Goal: Find specific page/section: Locate a particular part of the current website

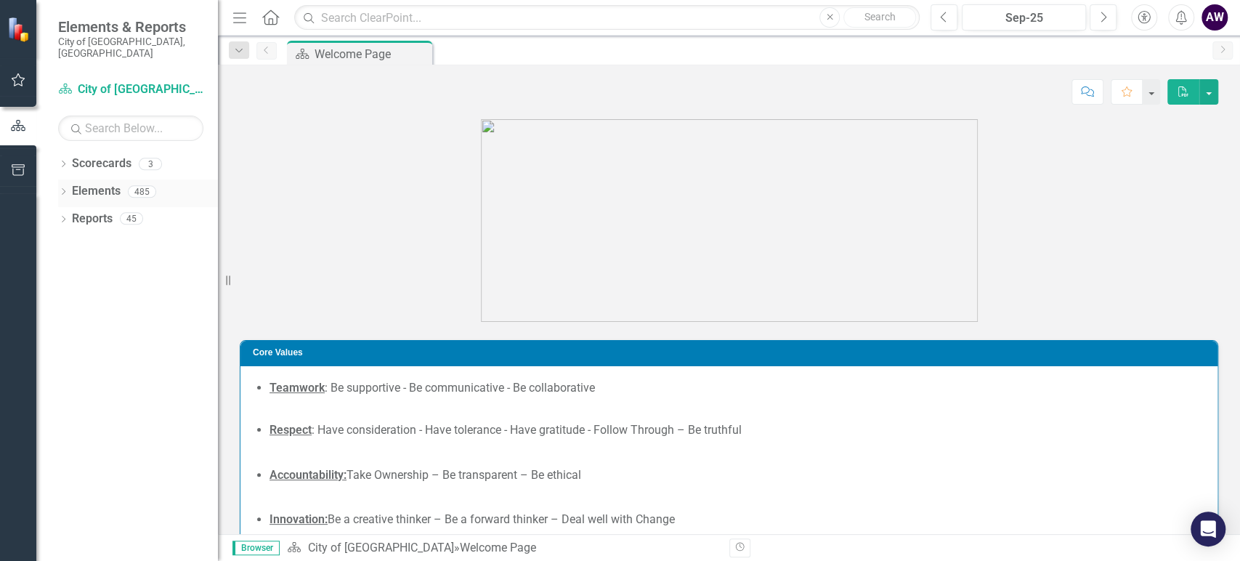
click at [64, 189] on icon "Dropdown" at bounding box center [63, 193] width 10 height 8
click at [66, 271] on icon "Dropdown" at bounding box center [70, 275] width 10 height 8
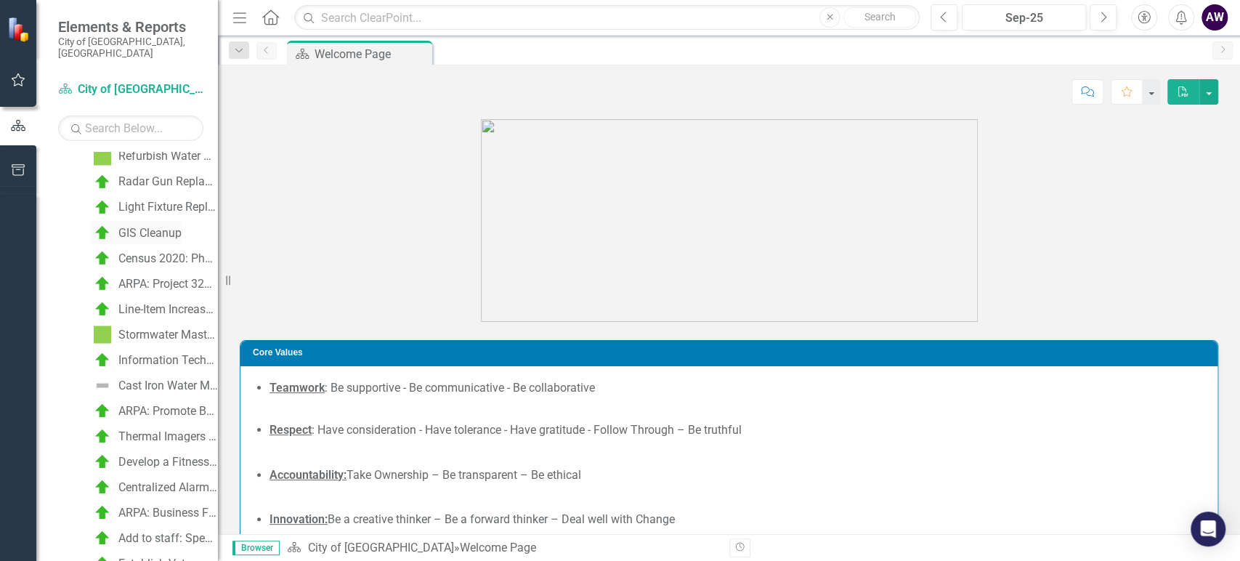
scroll to position [2017, 0]
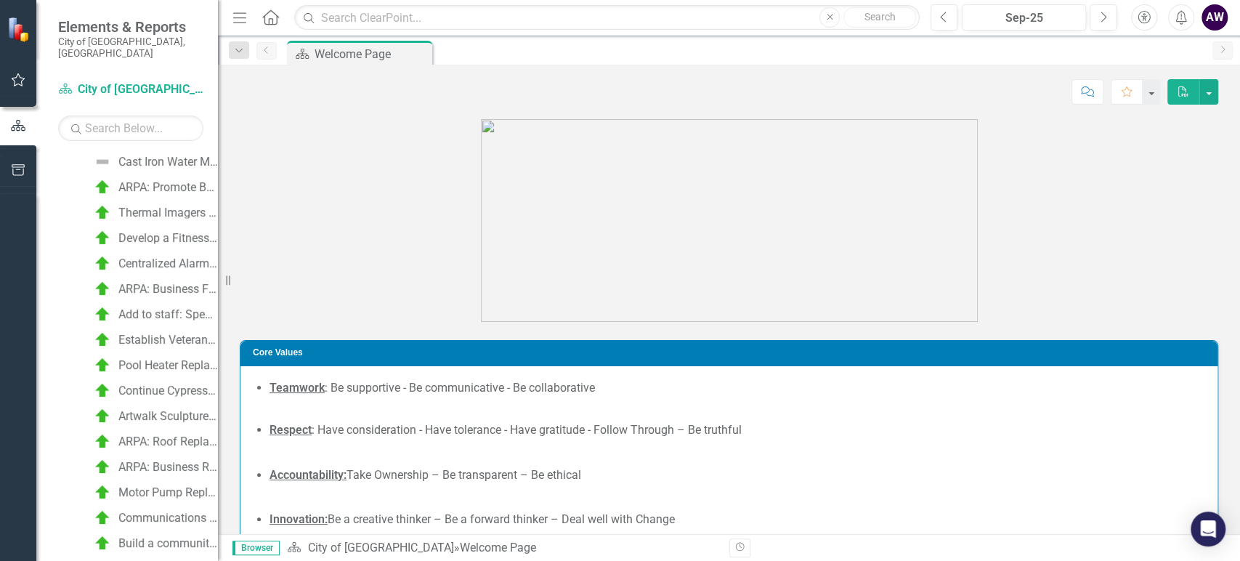
click at [426, 240] on figure at bounding box center [729, 220] width 978 height 203
click at [1226, 17] on div "AW" at bounding box center [1214, 17] width 26 height 26
click at [609, 137] on img at bounding box center [729, 220] width 497 height 203
click at [17, 82] on icon "button" at bounding box center [18, 80] width 15 height 12
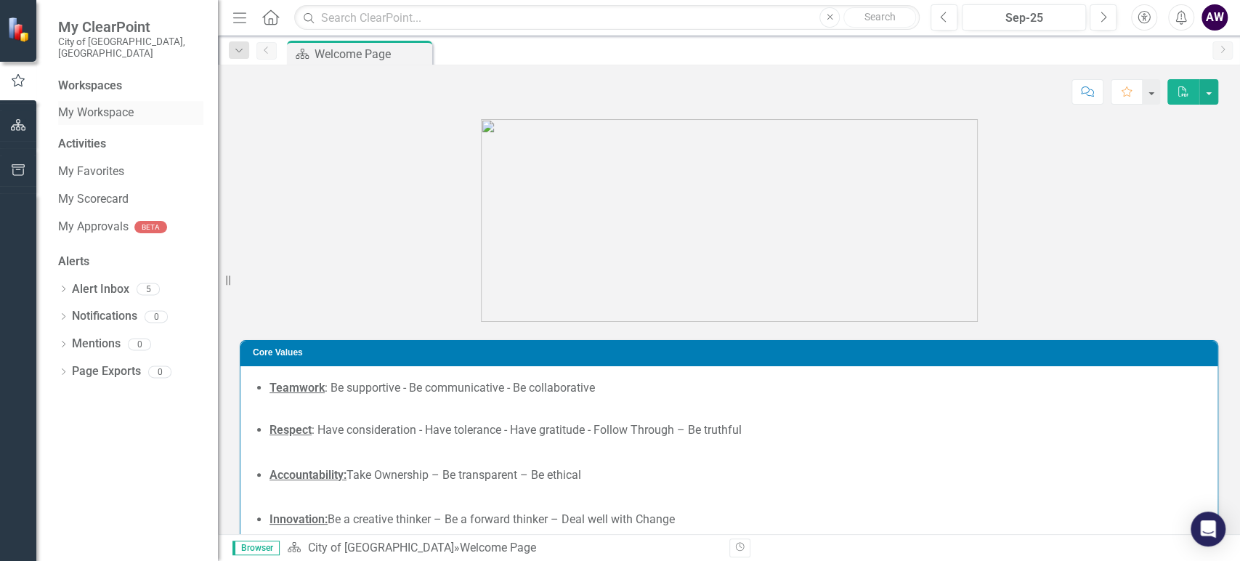
click at [71, 105] on link "My Workspace" at bounding box center [130, 113] width 145 height 17
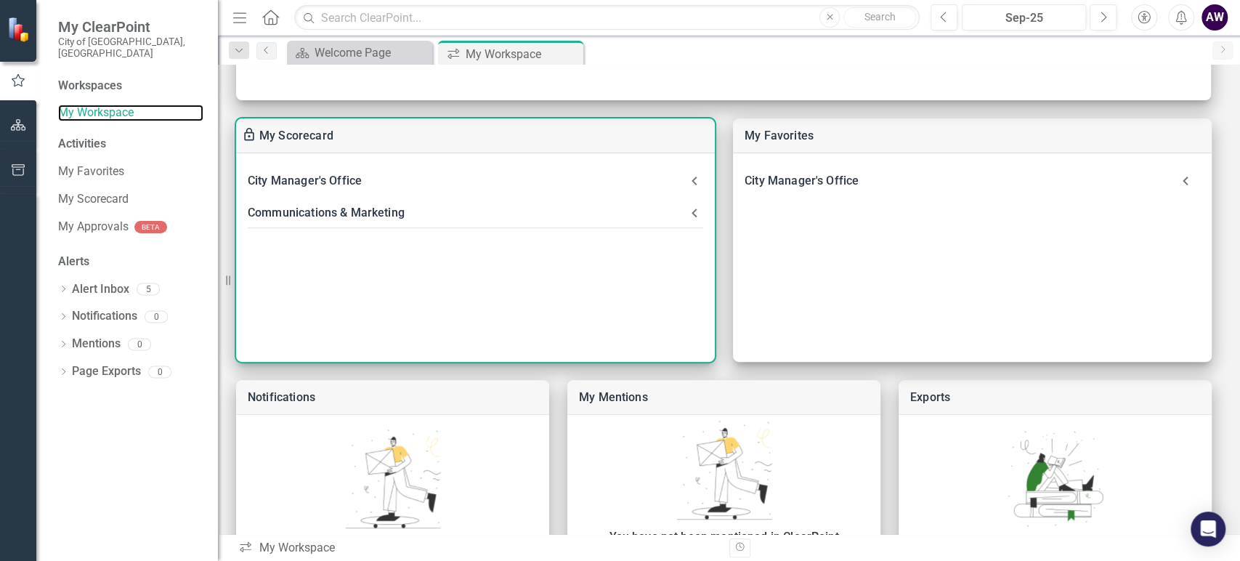
scroll to position [443, 0]
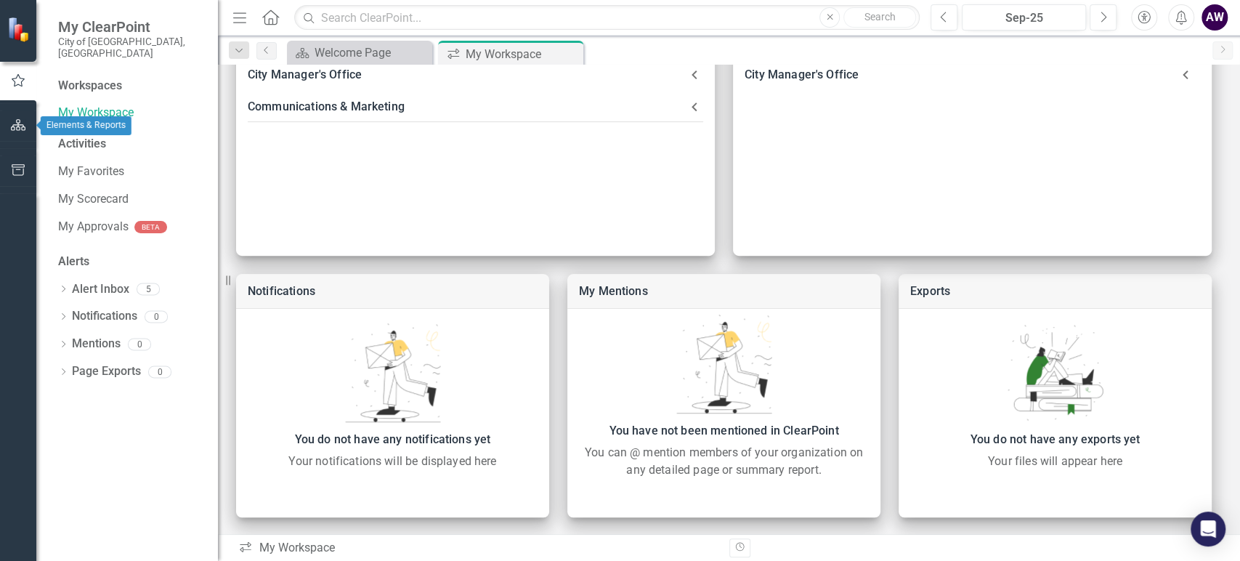
click at [23, 132] on button "button" at bounding box center [18, 125] width 33 height 30
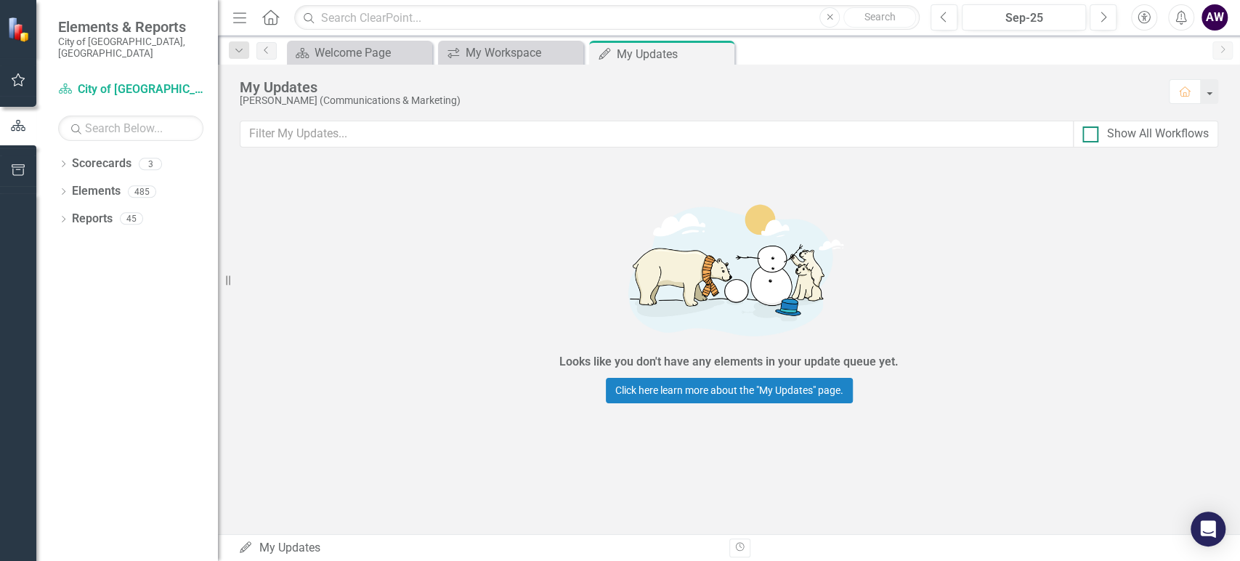
click at [1086, 130] on input "Show All Workflows" at bounding box center [1086, 130] width 9 height 9
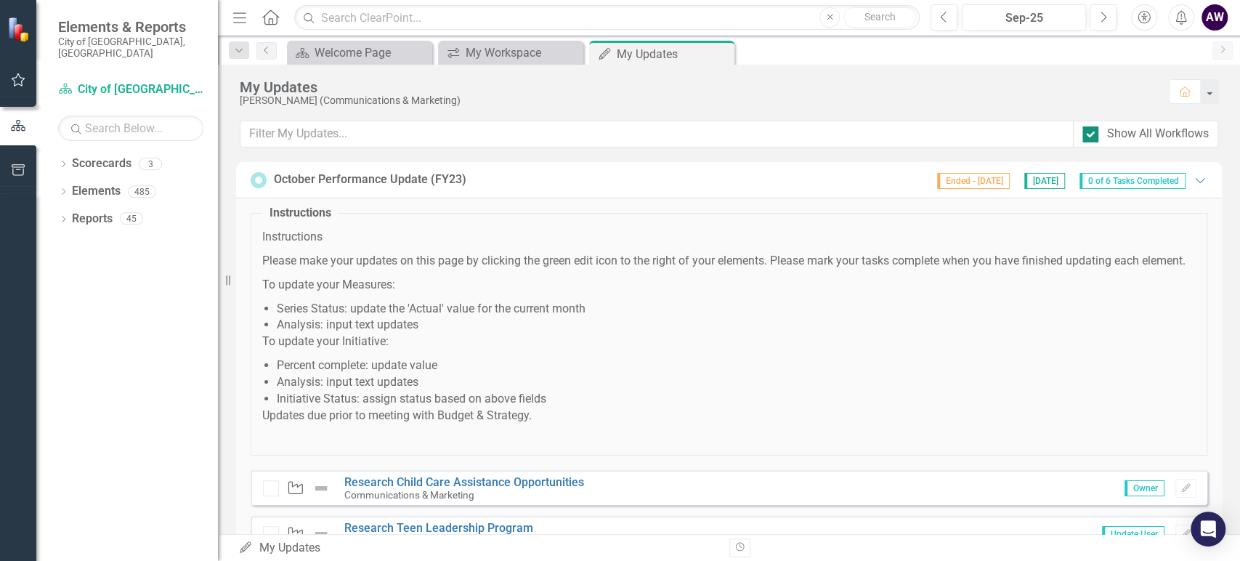
click at [1090, 133] on input "Show All Workflows" at bounding box center [1086, 130] width 9 height 9
checkbox input "false"
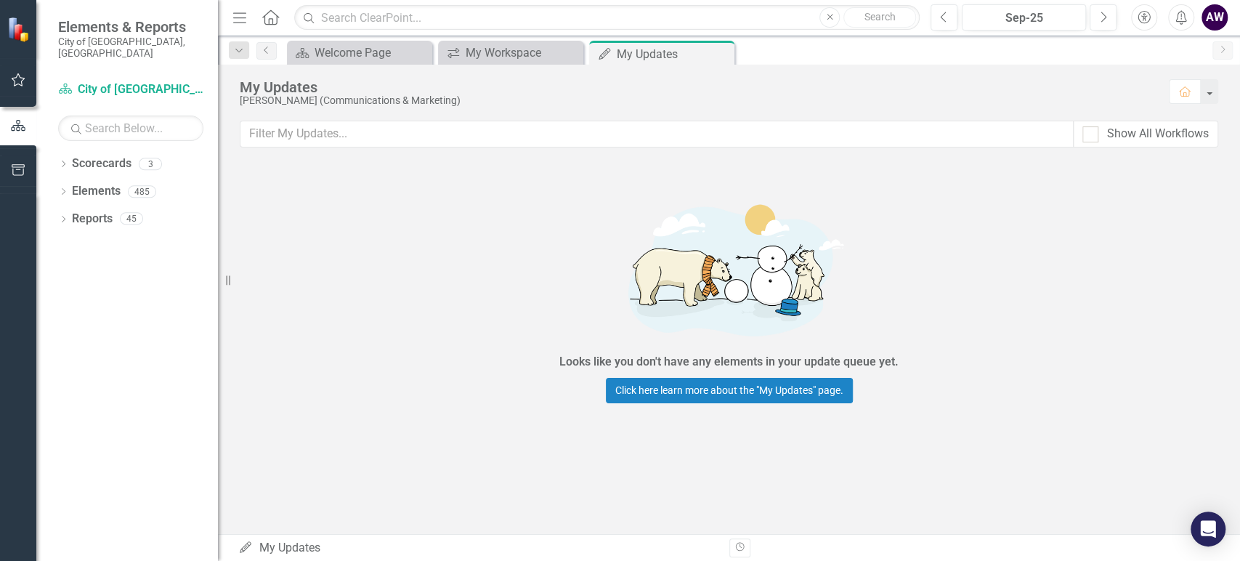
click at [248, 546] on icon at bounding box center [246, 547] width 12 height 12
click at [282, 548] on div "My Updates My Updates" at bounding box center [477, 548] width 479 height 17
click at [362, 44] on div "Welcome Page" at bounding box center [362, 53] width 96 height 18
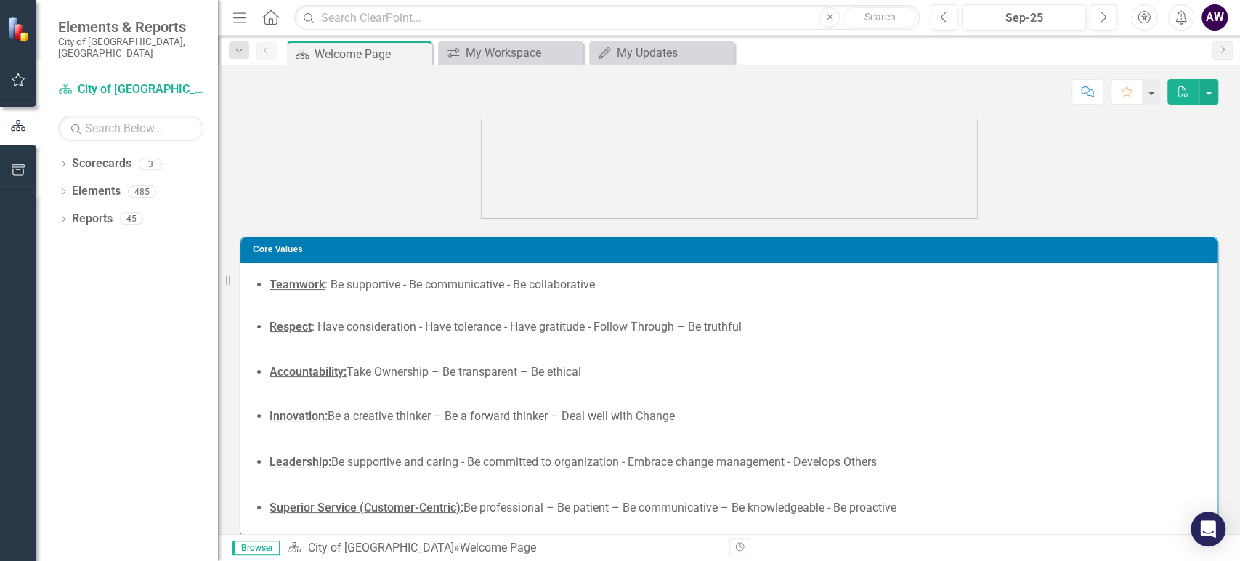
scroll to position [180, 0]
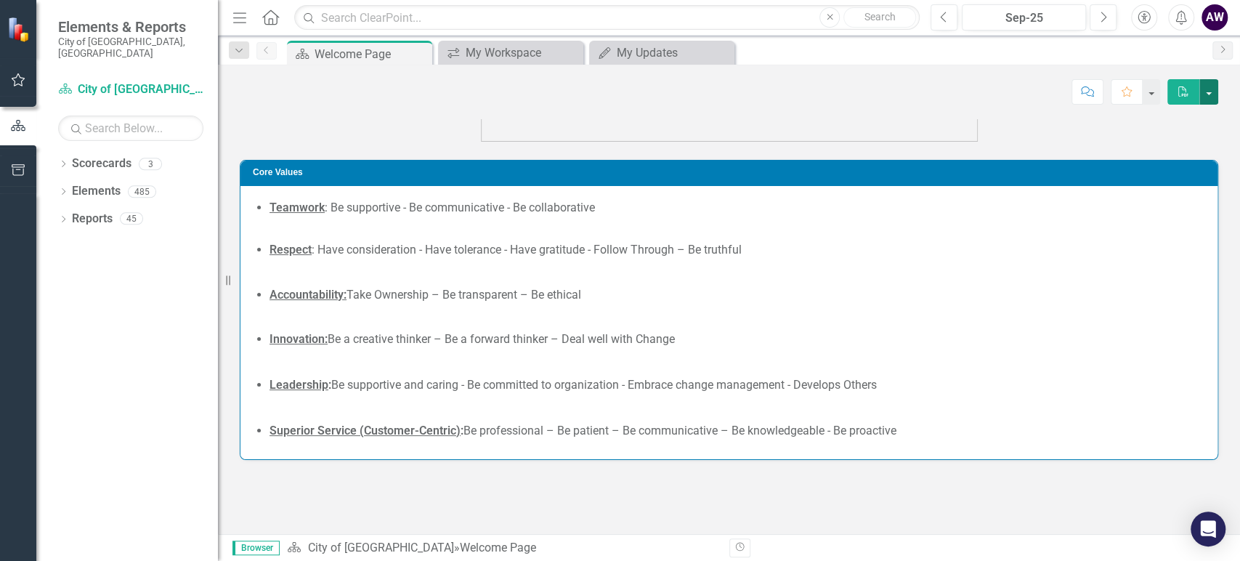
click at [1210, 91] on button "button" at bounding box center [1208, 91] width 19 height 25
click at [536, 53] on div "My Workspace" at bounding box center [513, 53] width 96 height 18
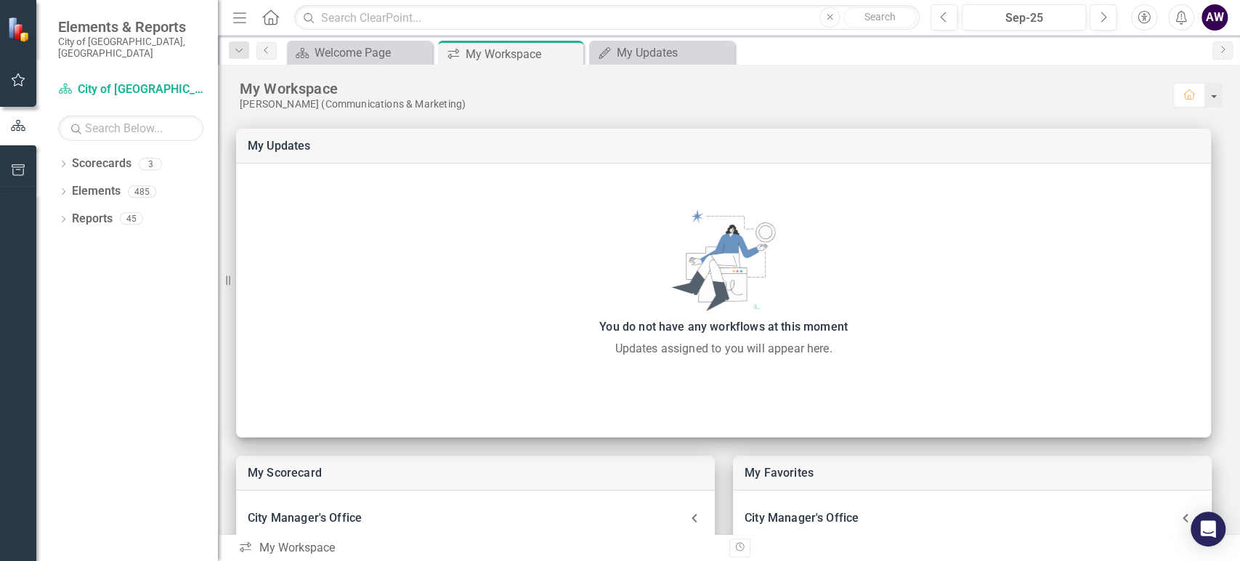
click at [230, 281] on icon "Resize" at bounding box center [231, 280] width 15 height 12
click at [15, 129] on icon "button" at bounding box center [18, 125] width 15 height 11
click at [637, 57] on div "My Updates" at bounding box center [664, 53] width 96 height 18
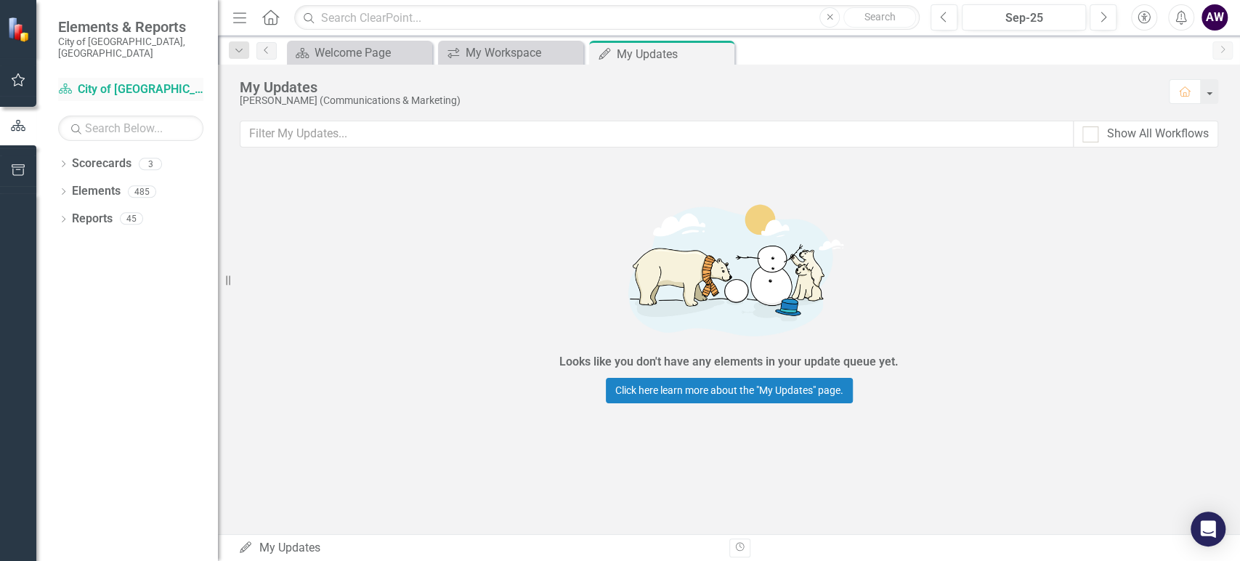
click at [98, 81] on link "Scorecard City of [GEOGRAPHIC_DATA]" at bounding box center [130, 89] width 145 height 17
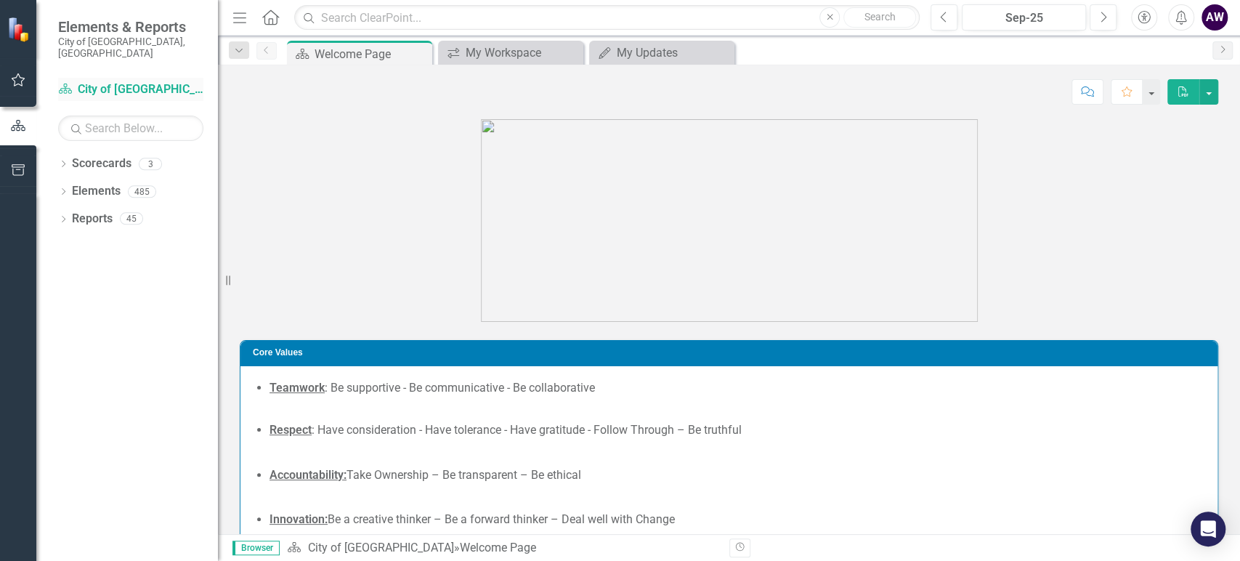
click at [101, 81] on link "Scorecard City of [GEOGRAPHIC_DATA]" at bounding box center [130, 89] width 145 height 17
click at [84, 28] on span "Elements & Reports" at bounding box center [130, 26] width 145 height 17
click at [65, 189] on icon "Dropdown" at bounding box center [63, 193] width 10 height 8
click at [70, 271] on icon "Dropdown" at bounding box center [70, 275] width 10 height 8
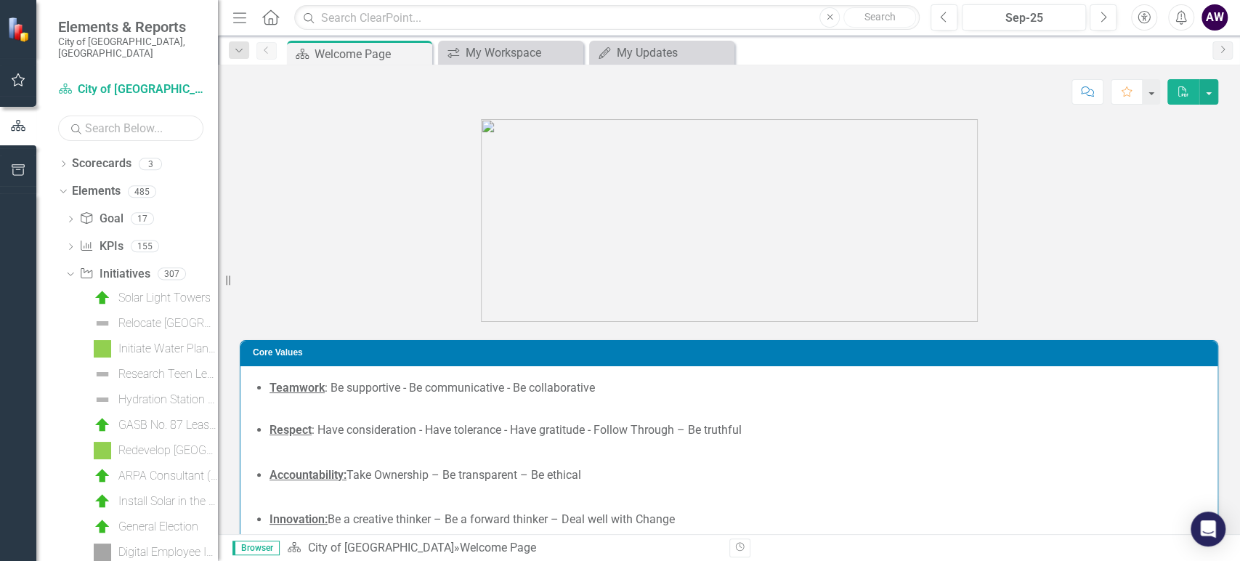
click at [121, 115] on input "text" at bounding box center [130, 127] width 145 height 25
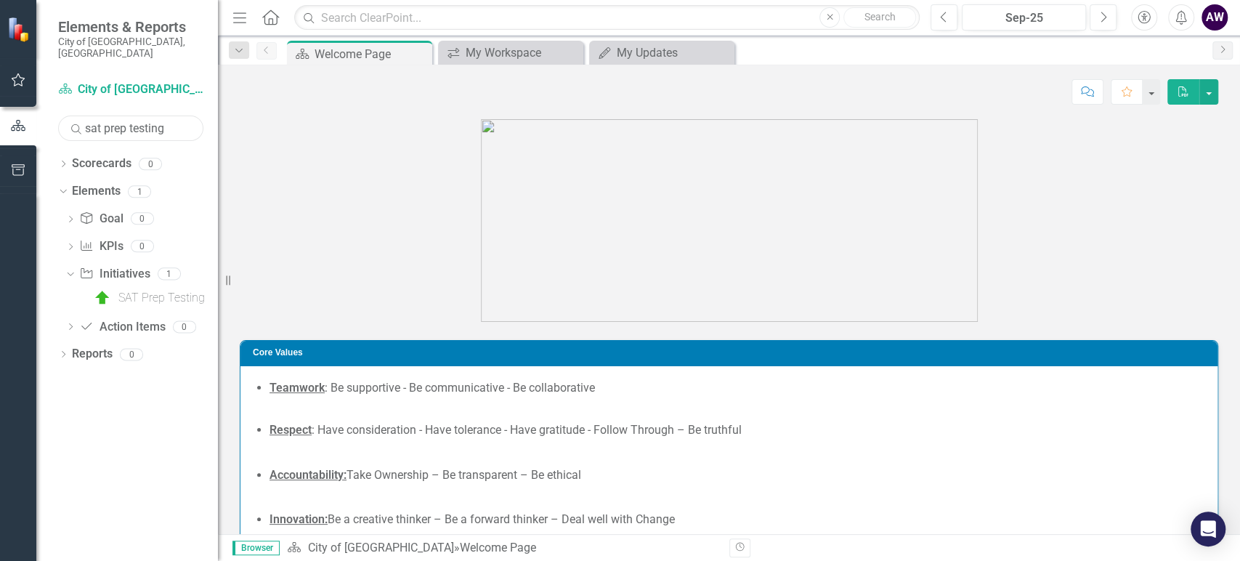
type input "sat prep testing"
click at [141, 291] on div "SAT Prep Testing" at bounding box center [161, 297] width 86 height 13
